Goal: Task Accomplishment & Management: Use online tool/utility

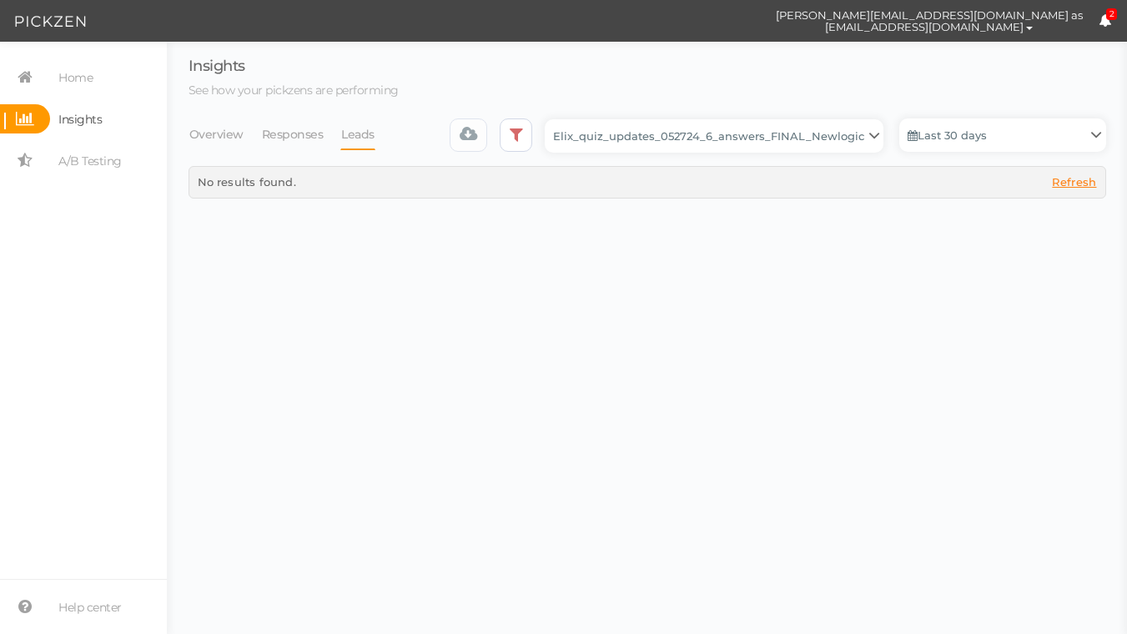
select select "13533"
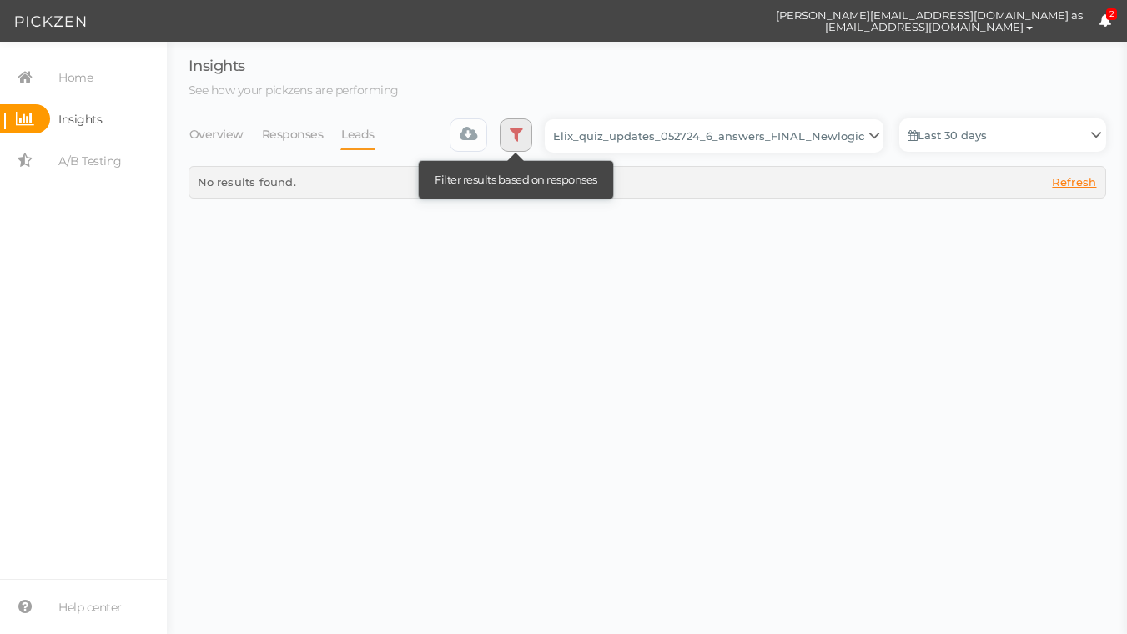
click at [520, 143] on link at bounding box center [516, 134] width 33 height 33
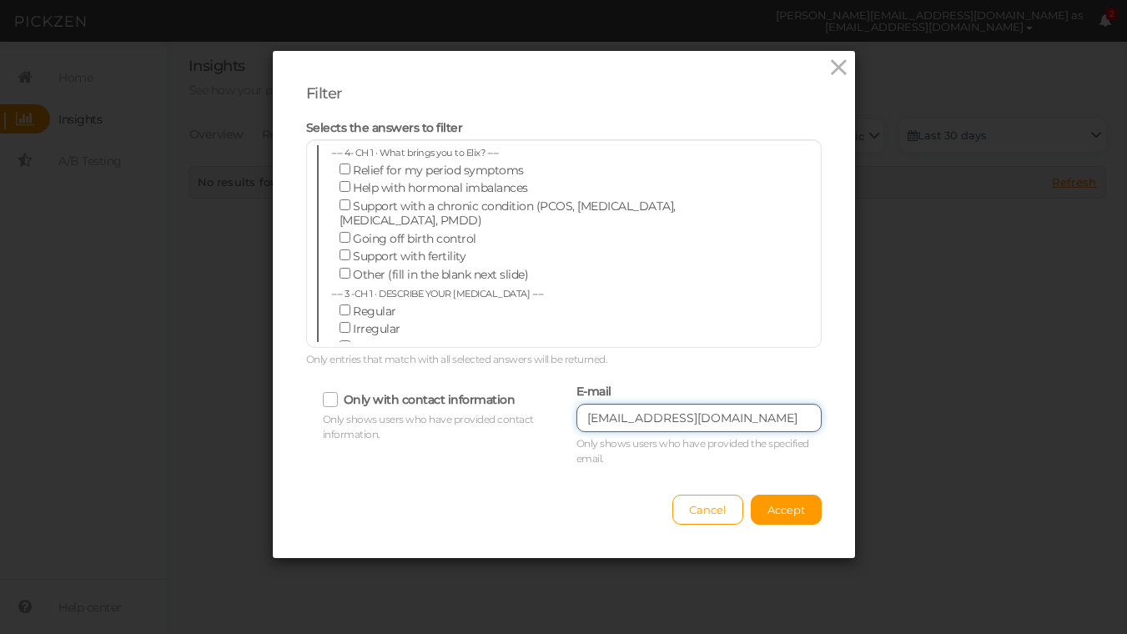
click at [623, 430] on input "[EMAIL_ADDRESS][DOMAIN_NAME]" at bounding box center [699, 418] width 245 height 28
paste input "minahasan8"
type input "[EMAIL_ADDRESS][DOMAIN_NAME]"
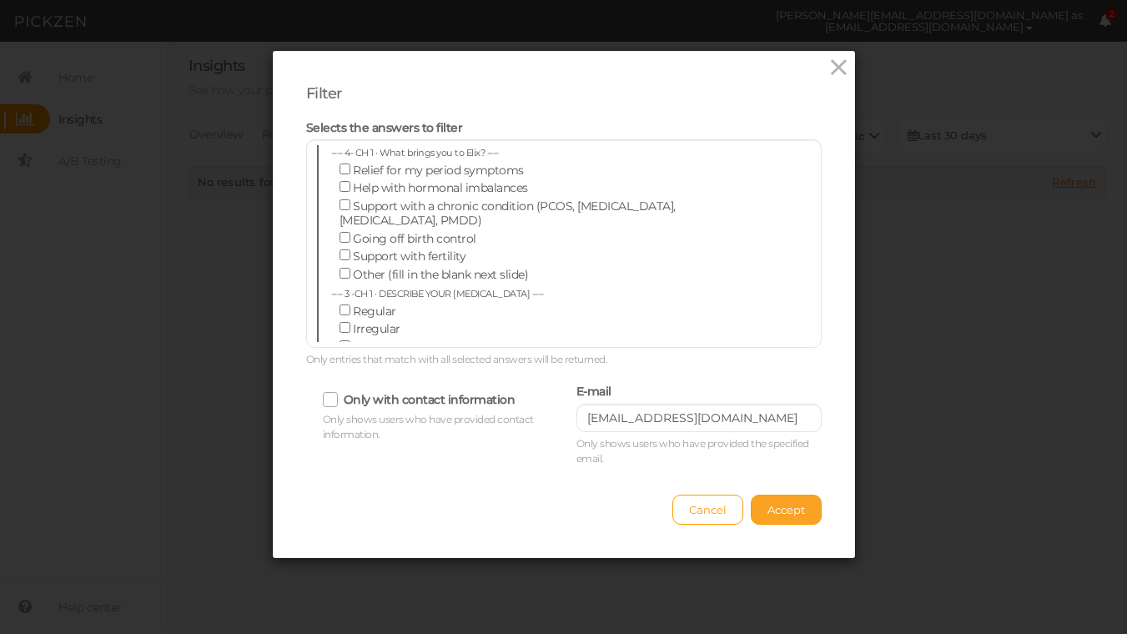
click at [775, 513] on span "Accept" at bounding box center [787, 509] width 38 height 13
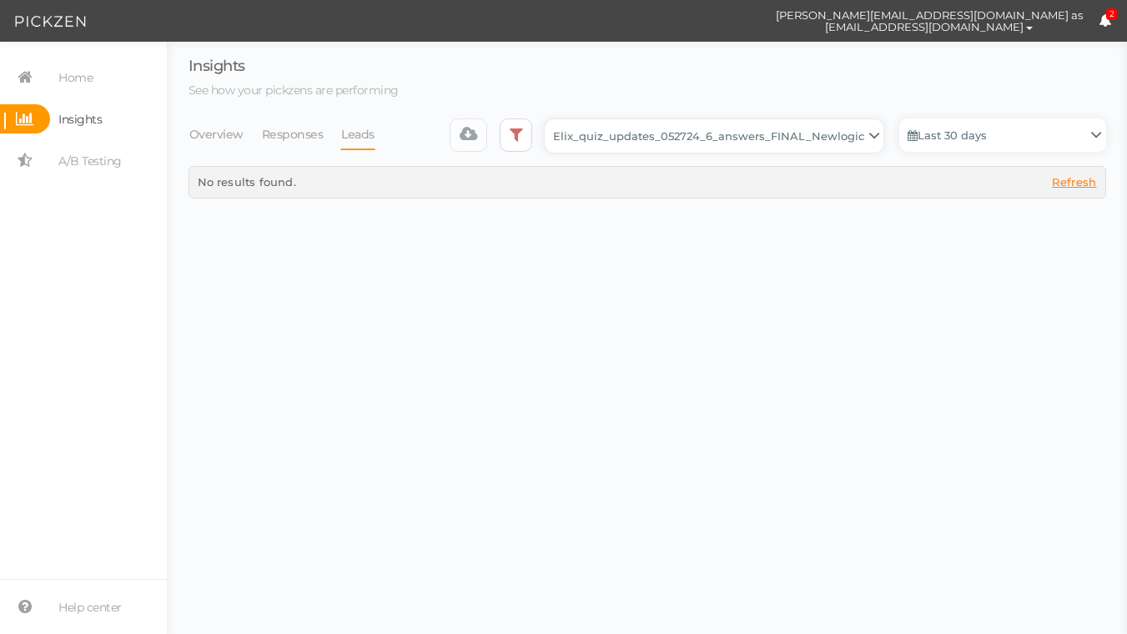
click at [638, 143] on select "Backup_2020010 backup_20200106 Elix Quiz PopUp Elix_quiz Elix_quiz [OLD] Elix_q…" at bounding box center [714, 135] width 339 height 33
select select "12943"
click at [551, 119] on select "Backup_2020010 backup_20200106 Elix Quiz PopUp Elix_quiz Elix_quiz [OLD] Elix_q…" at bounding box center [714, 135] width 339 height 33
click at [711, 142] on select "Backup_2020010 backup_20200106 Elix Quiz PopUp Elix_quiz Elix_quiz [OLD] Elix_q…" at bounding box center [714, 135] width 339 height 33
select select "12979"
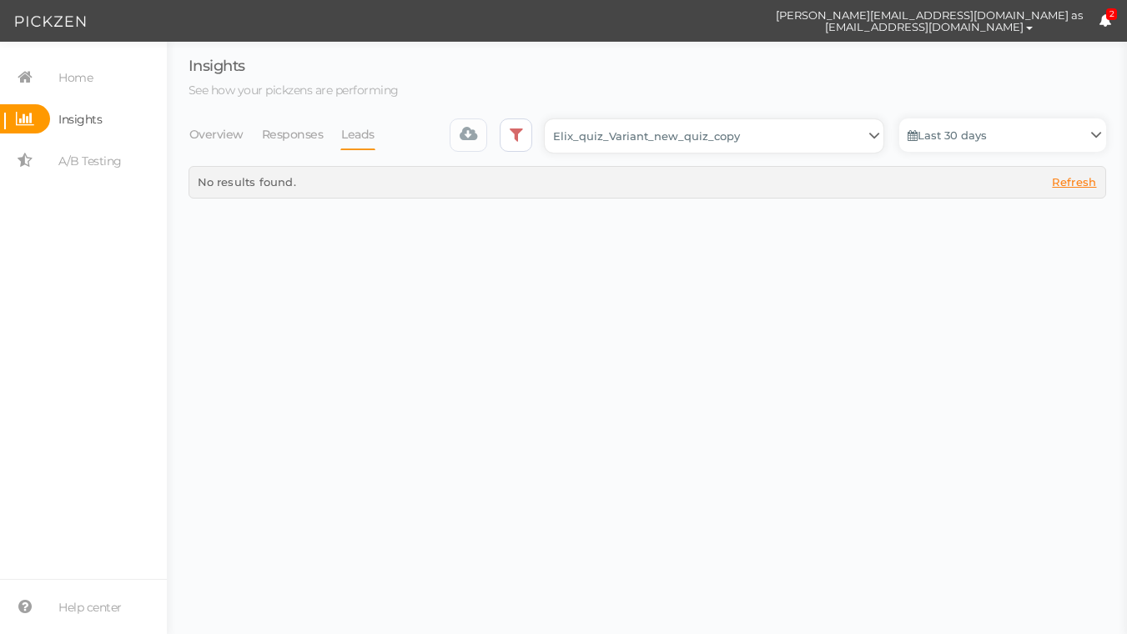
click at [551, 119] on select "Backup_2020010 backup_20200106 Elix Quiz PopUp Elix_quiz Elix_quiz [OLD] Elix_q…" at bounding box center [714, 135] width 339 height 33
click at [736, 138] on select "Backup_2020010 backup_20200106 Elix Quiz PopUp Elix_quiz Elix_quiz [OLD] Elix_q…" at bounding box center [714, 135] width 339 height 33
select select "13510"
click at [551, 119] on select "Backup_2020010 backup_20200106 Elix Quiz PopUp Elix_quiz Elix_quiz [OLD] Elix_q…" at bounding box center [714, 135] width 339 height 33
click at [744, 129] on select "Backup_2020010 backup_20200106 Elix Quiz PopUp Elix_quiz Elix_quiz [OLD] Elix_q…" at bounding box center [714, 135] width 339 height 33
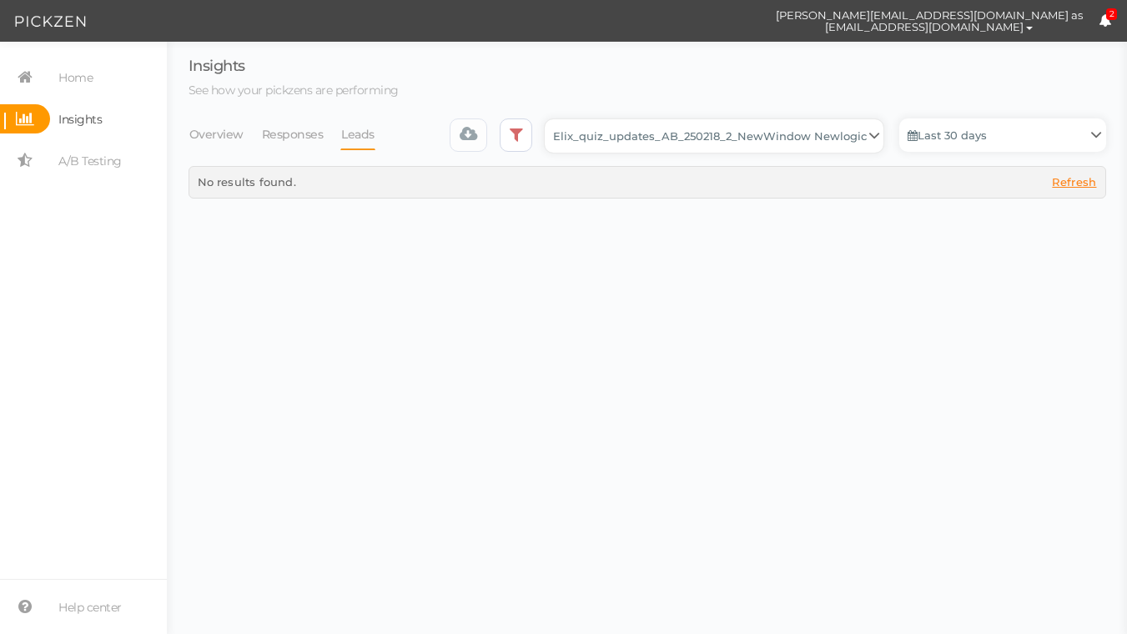
select select "13533"
click at [551, 119] on select "Backup_2020010 backup_20200106 Elix Quiz PopUp Elix_quiz Elix_quiz [OLD] Elix_q…" at bounding box center [714, 135] width 339 height 33
select select "13533"
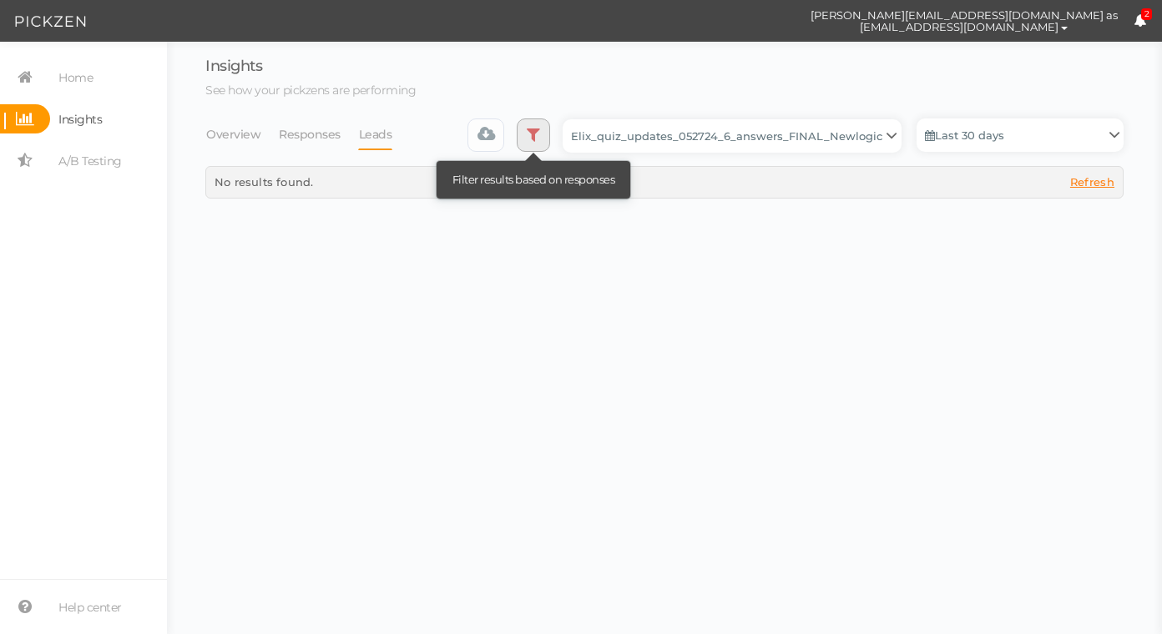
click at [548, 140] on link at bounding box center [533, 134] width 33 height 33
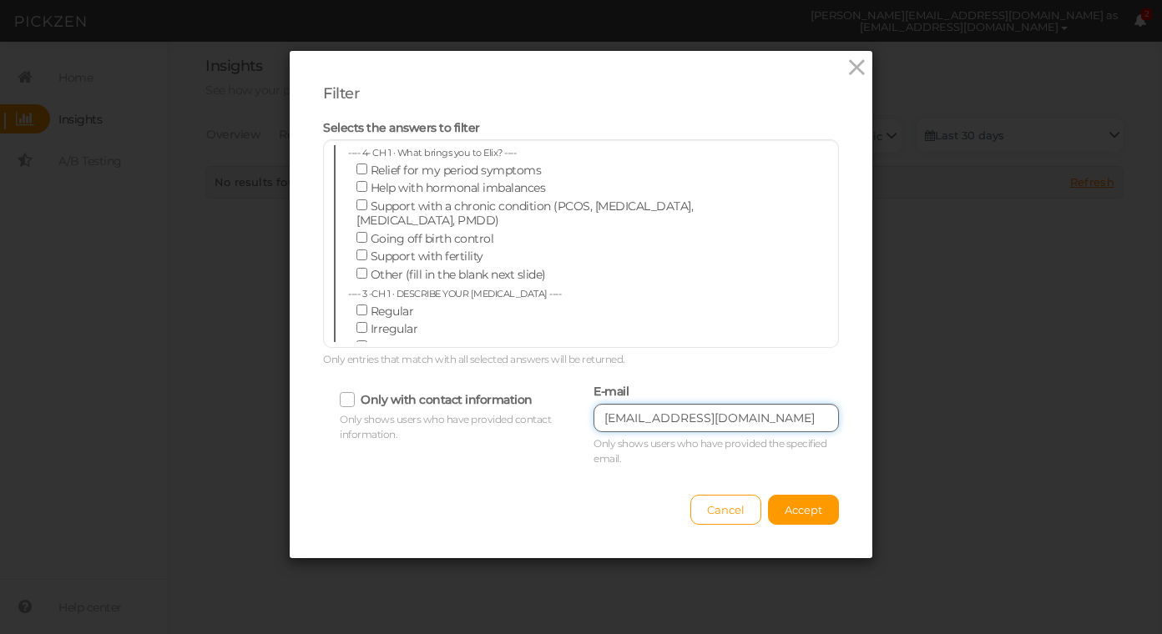
click at [658, 419] on input "[EMAIL_ADDRESS][DOMAIN_NAME]" at bounding box center [715, 418] width 245 height 28
paste input "laniboo2002"
type input "[EMAIL_ADDRESS][DOMAIN_NAME]"
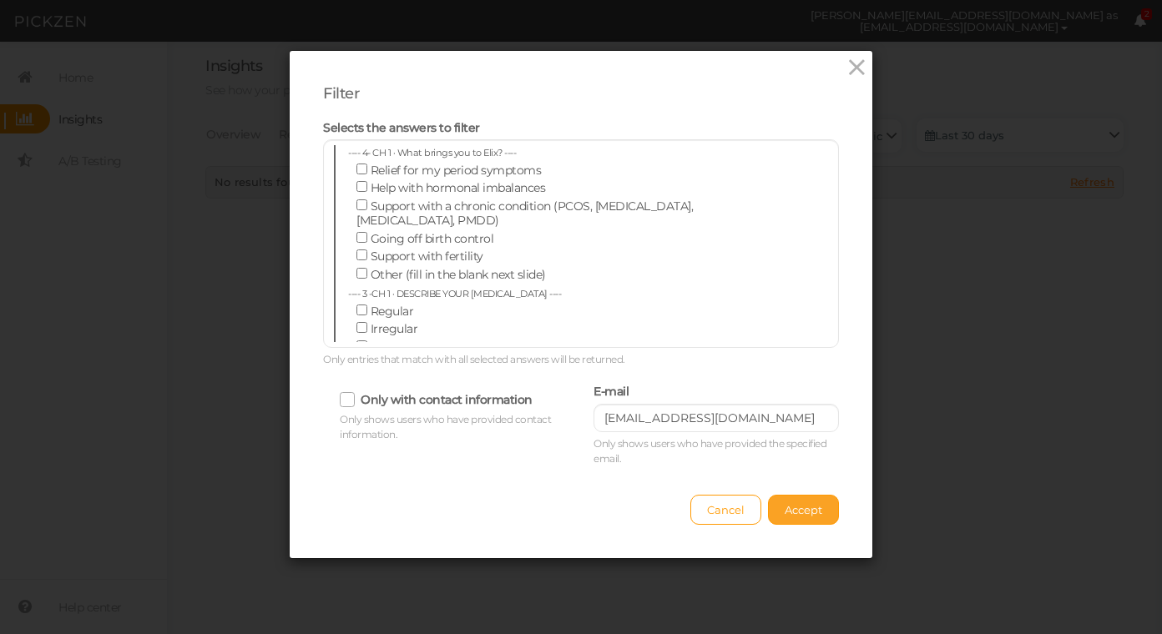
click at [824, 518] on button "Accept" at bounding box center [803, 510] width 71 height 30
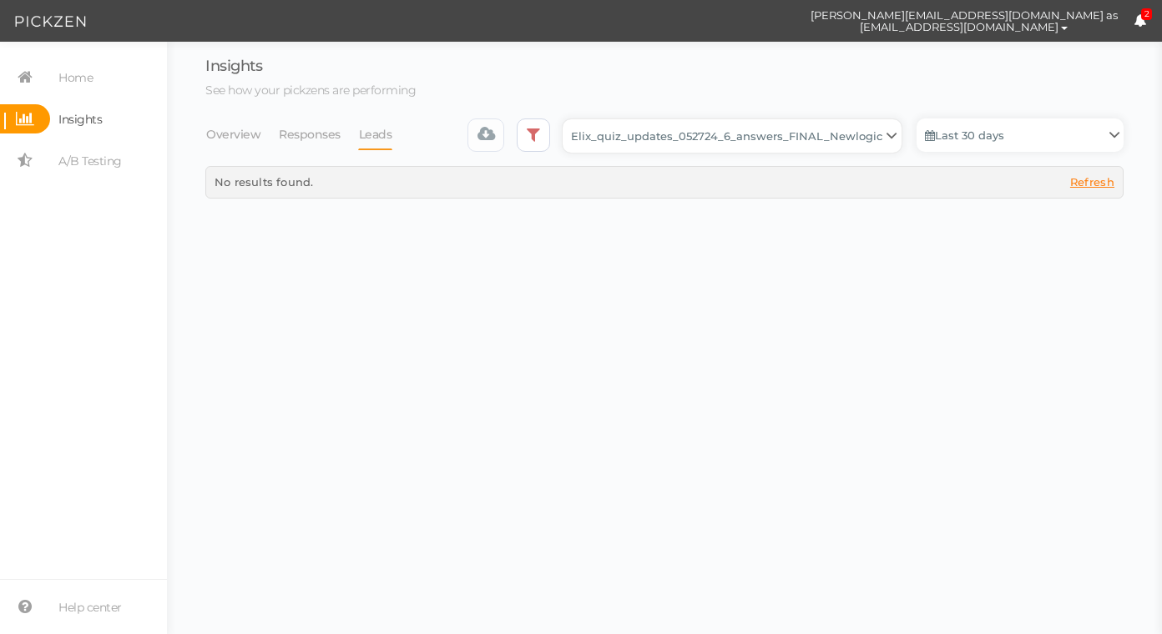
click at [798, 149] on select "Backup_2020010 backup_20200106 Elix Quiz PopUp Elix_quiz Elix_quiz [OLD] Elix_q…" at bounding box center [731, 135] width 339 height 33
select select "12943"
click at [567, 119] on select "Backup_2020010 backup_20200106 Elix Quiz PopUp Elix_quiz Elix_quiz [OLD] Elix_q…" at bounding box center [731, 135] width 339 height 33
click at [784, 138] on select "Backup_2020010 backup_20200106 Elix Quiz PopUp Elix_quiz Elix_quiz [OLD] Elix_q…" at bounding box center [731, 135] width 339 height 33
select select "12979"
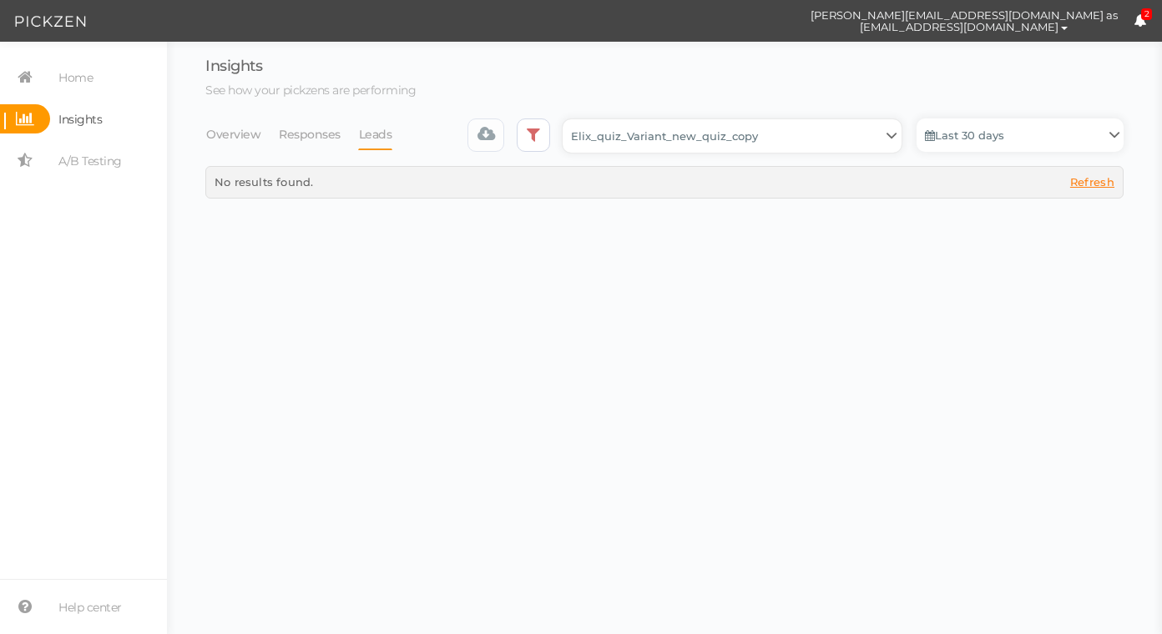
click at [567, 119] on select "Backup_2020010 backup_20200106 Elix Quiz PopUp Elix_quiz Elix_quiz [OLD] Elix_q…" at bounding box center [731, 135] width 339 height 33
click at [772, 135] on select "Backup_2020010 backup_20200106 Elix Quiz PopUp Elix_quiz Elix_quiz [OLD] Elix_q…" at bounding box center [731, 135] width 339 height 33
select select "13104"
click at [567, 119] on select "Backup_2020010 backup_20200106 Elix Quiz PopUp Elix_quiz Elix_quiz [OLD] Elix_q…" at bounding box center [731, 135] width 339 height 33
click at [813, 149] on select "Backup_2020010 backup_20200106 Elix Quiz PopUp Elix_quiz Elix_quiz [OLD] Elix_q…" at bounding box center [731, 135] width 339 height 33
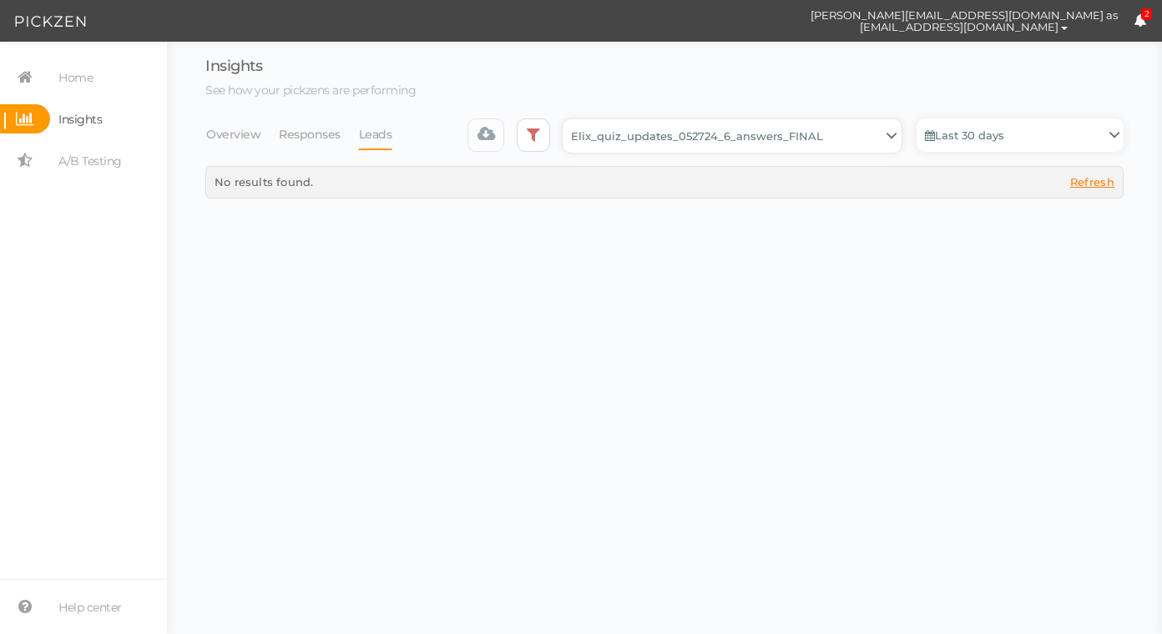
select select "13547"
click at [567, 119] on select "Backup_2020010 backup_20200106 Elix Quiz PopUp Elix_quiz Elix_quiz [OLD] Elix_q…" at bounding box center [731, 135] width 339 height 33
click at [826, 147] on select "Backup_2020010 backup_20200106 Elix Quiz PopUp Elix_quiz Elix_quiz [OLD] Elix_q…" at bounding box center [731, 135] width 339 height 33
select select "13510"
click at [567, 119] on select "Backup_2020010 backup_20200106 Elix Quiz PopUp Elix_quiz Elix_quiz [OLD] Elix_q…" at bounding box center [731, 135] width 339 height 33
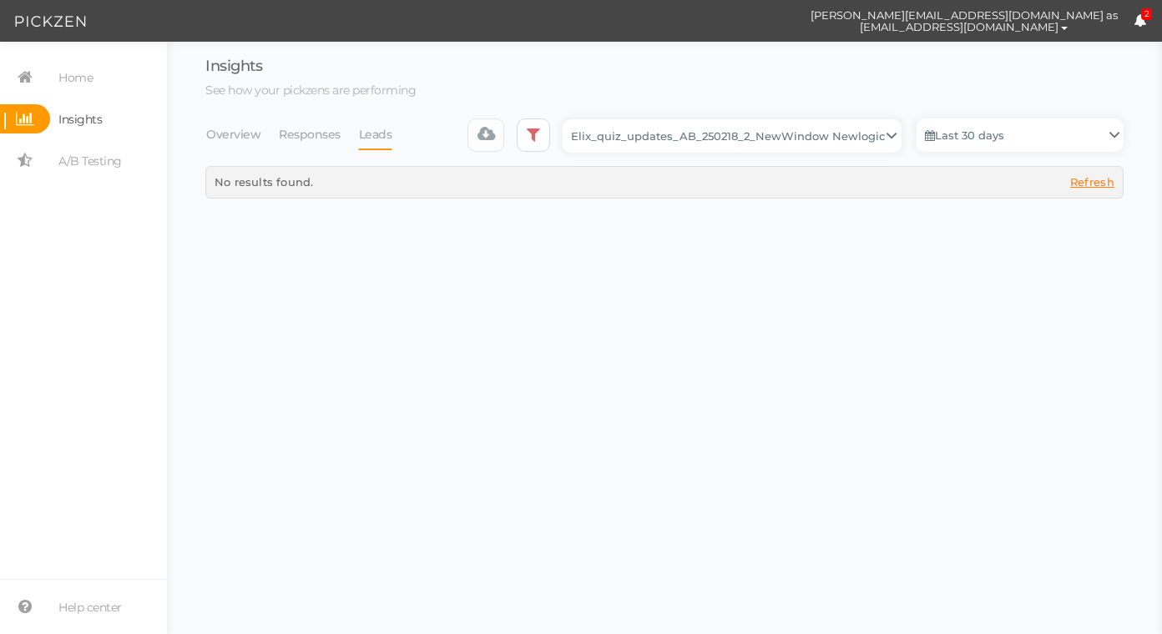
select select "13510"
